Goal: Communication & Community: Answer question/provide support

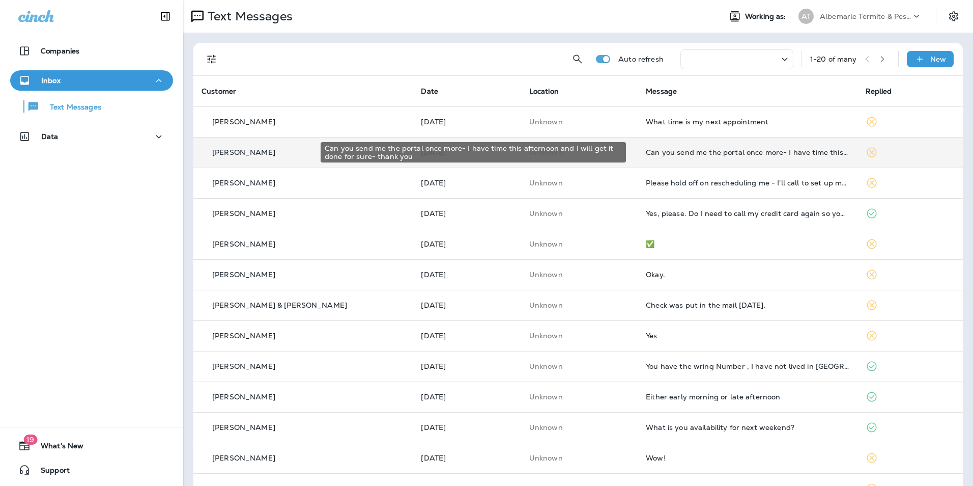
click at [688, 156] on div "Can you send me the portal once more- I have time this afternoon and I will get…" at bounding box center [747, 152] width 203 height 8
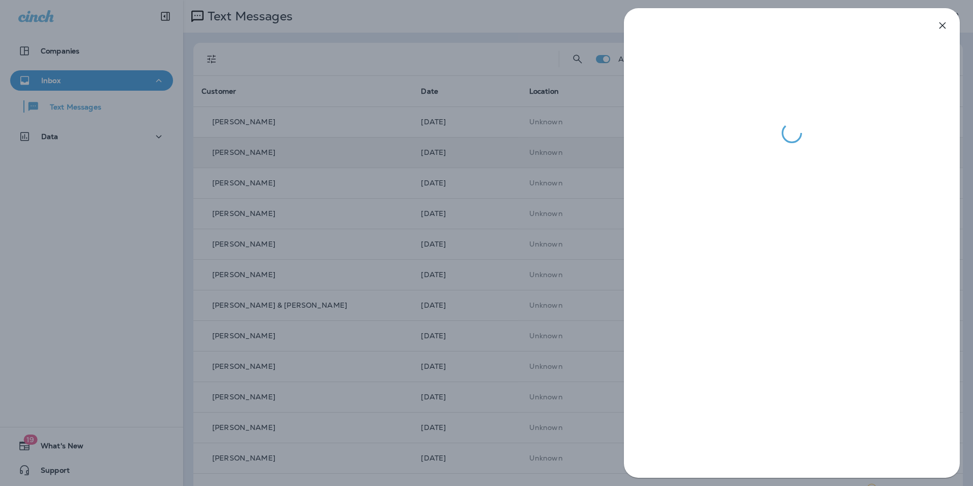
click at [940, 23] on icon "button" at bounding box center [943, 25] width 7 height 7
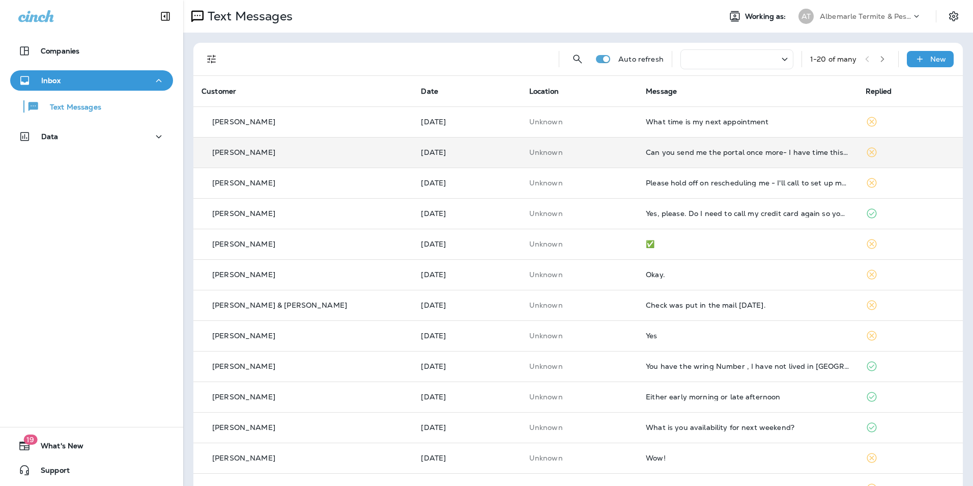
click at [716, 164] on td "Can you send me the portal once more- I have time this afternoon and I will get…" at bounding box center [747, 152] width 219 height 31
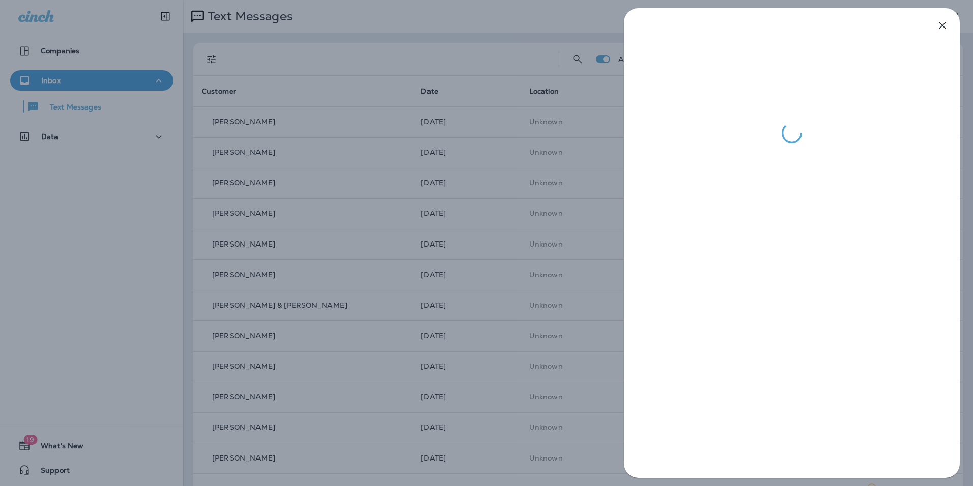
click at [948, 28] on icon "button" at bounding box center [943, 25] width 12 height 12
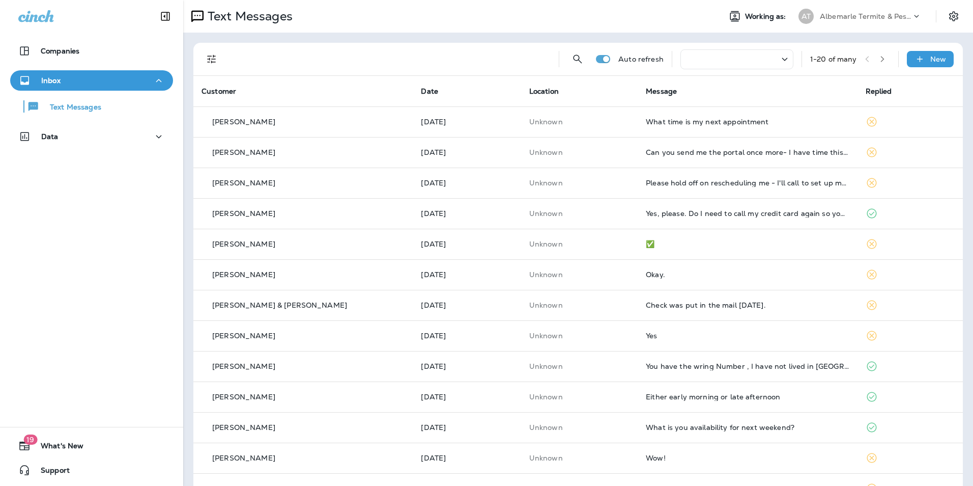
click at [54, 85] on div "Inbox" at bounding box center [39, 80] width 42 height 13
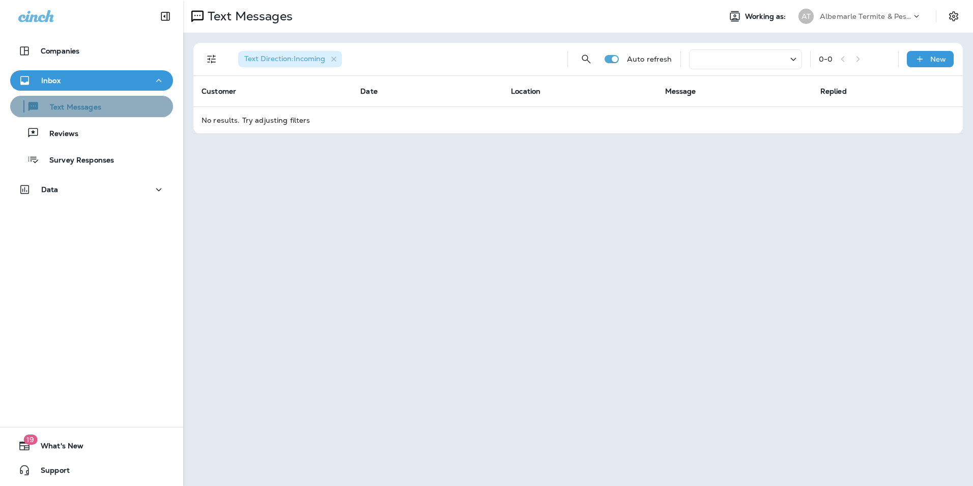
click at [91, 103] on p "Text Messages" at bounding box center [71, 108] width 62 height 10
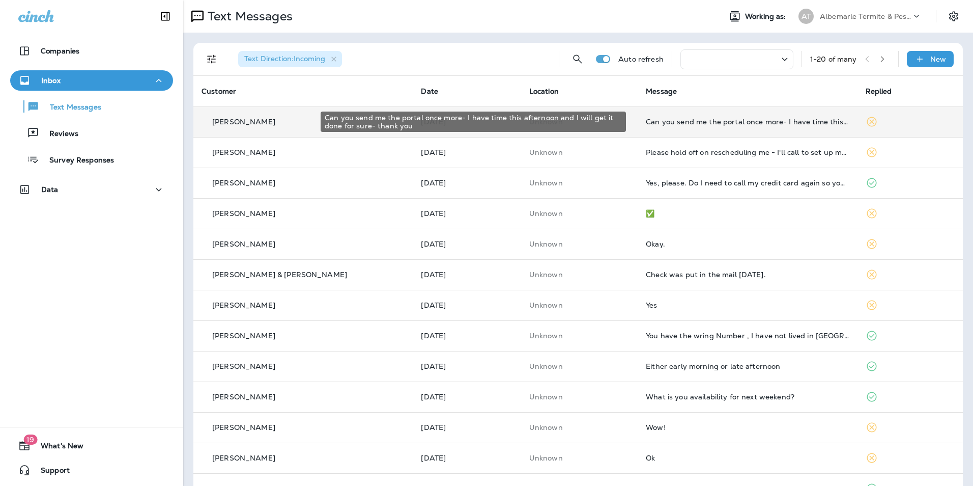
click at [703, 123] on div "Can you send me the portal once more- I have time this afternoon and I will get…" at bounding box center [747, 122] width 203 height 8
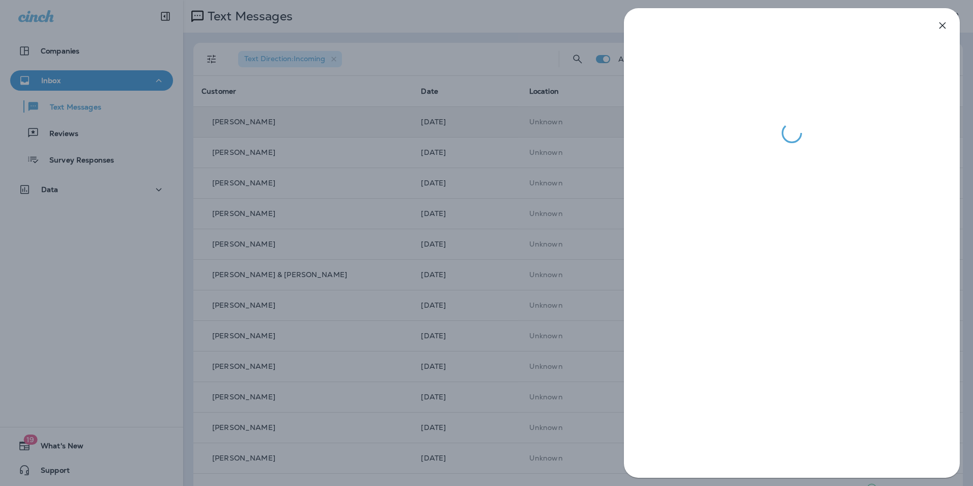
click at [946, 23] on icon "button" at bounding box center [943, 25] width 12 height 12
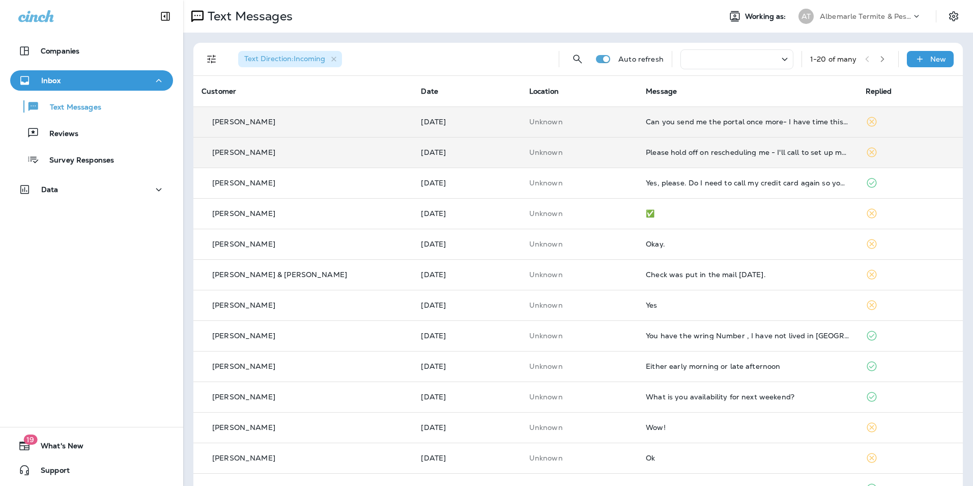
click at [538, 144] on td "Unknown" at bounding box center [579, 152] width 117 height 31
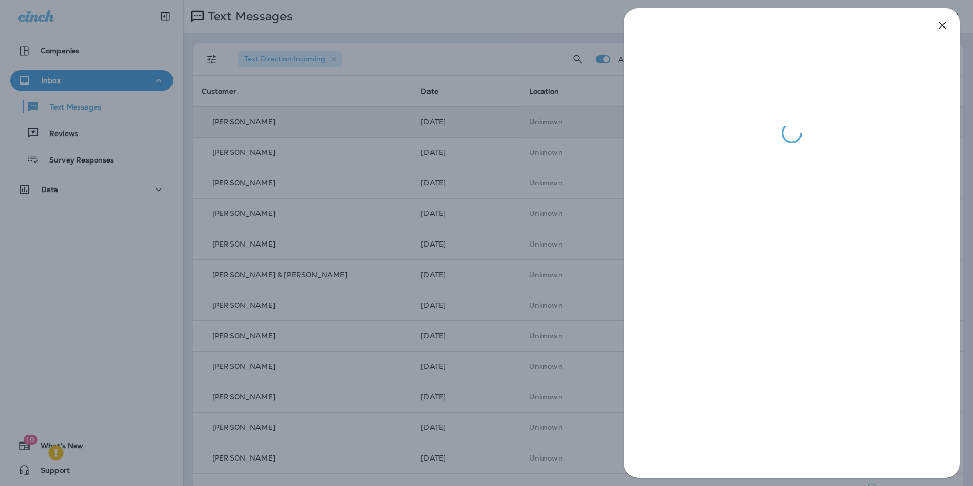
click at [945, 26] on icon "button" at bounding box center [943, 25] width 12 height 12
